Goal: Find specific page/section: Find specific page/section

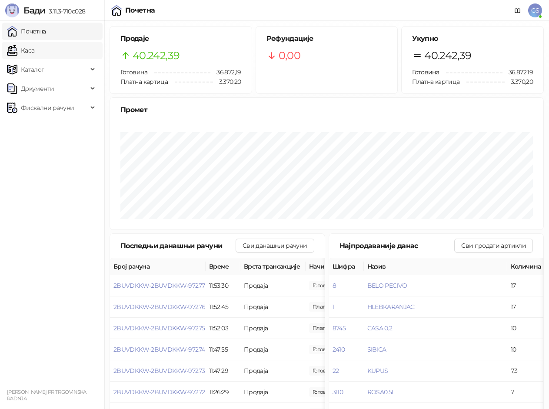
click at [33, 51] on link "Каса" at bounding box center [20, 50] width 27 height 17
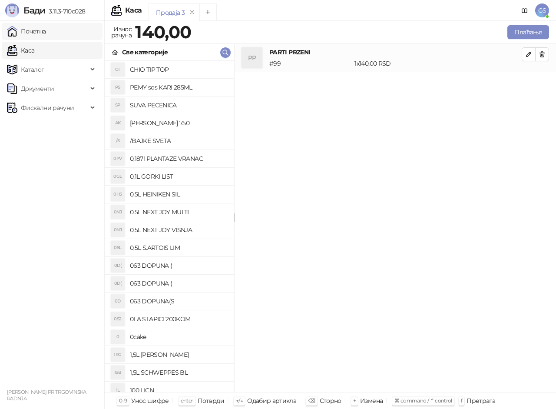
click at [46, 30] on link "Почетна" at bounding box center [26, 31] width 39 height 17
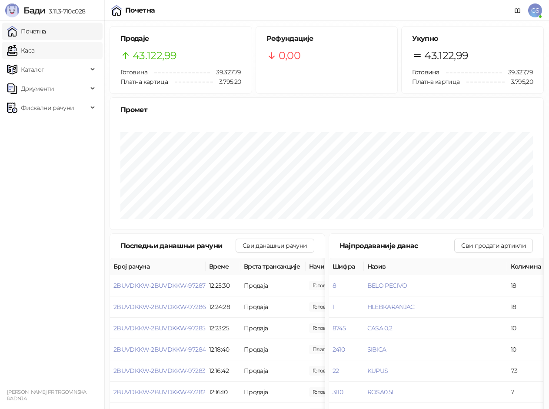
click at [34, 43] on link "Каса" at bounding box center [20, 50] width 27 height 17
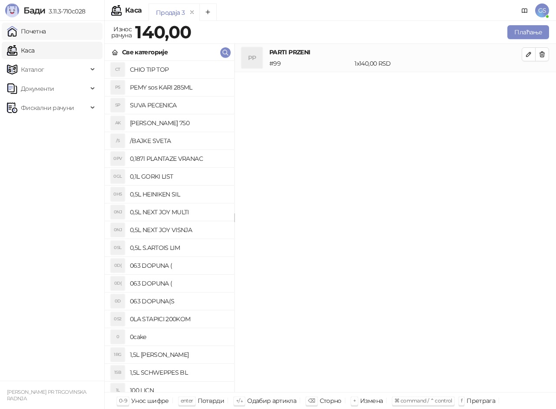
click at [38, 33] on link "Почетна" at bounding box center [26, 31] width 39 height 17
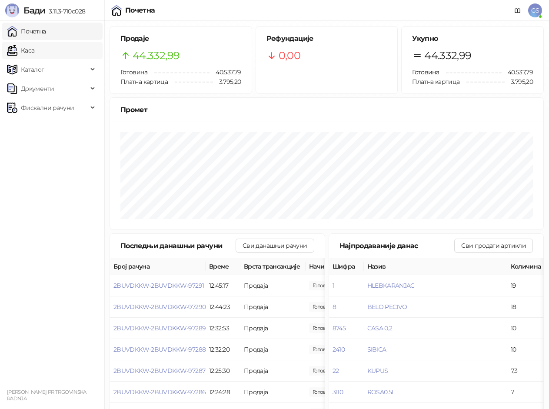
click at [34, 45] on link "Каса" at bounding box center [20, 50] width 27 height 17
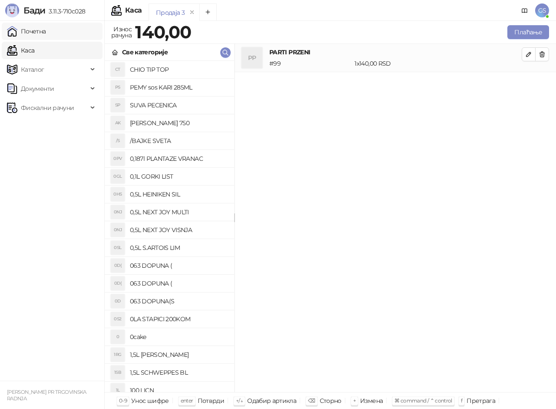
click at [46, 34] on link "Почетна" at bounding box center [26, 31] width 39 height 17
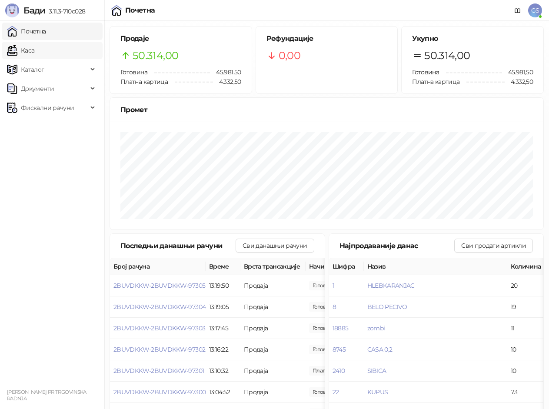
click at [34, 49] on link "Каса" at bounding box center [20, 50] width 27 height 17
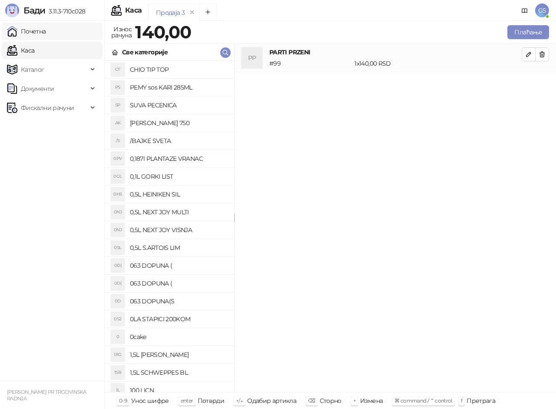
click at [46, 30] on link "Почетна" at bounding box center [26, 31] width 39 height 17
